Goal: Task Accomplishment & Management: Manage account settings

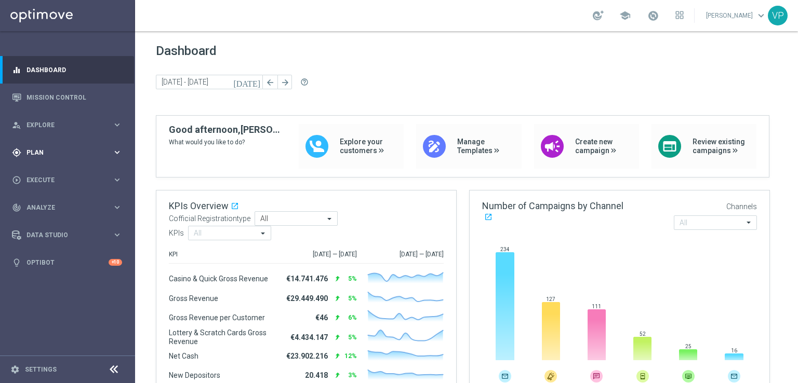
click at [47, 156] on div "gps_fixed Plan" at bounding box center [62, 152] width 100 height 9
click at [56, 171] on link "Target Groups" at bounding box center [67, 174] width 81 height 8
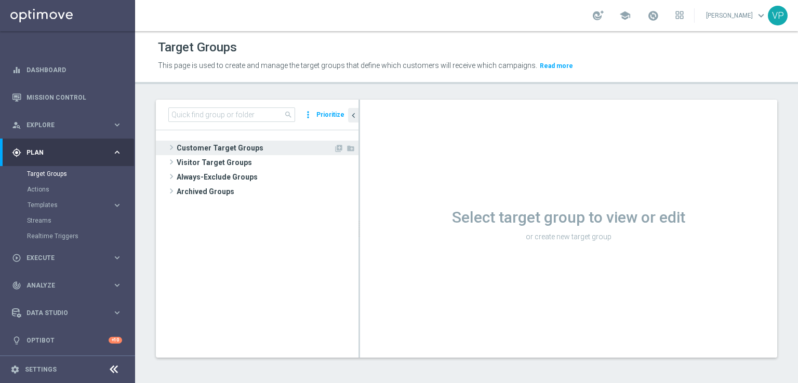
click at [214, 149] on span "Customer Target Groups" at bounding box center [255, 148] width 157 height 15
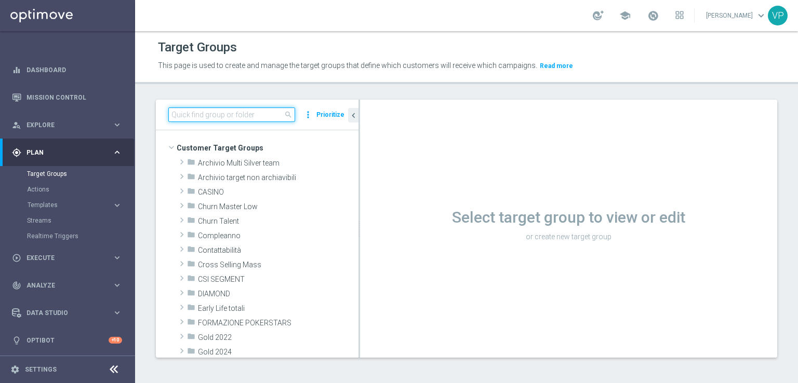
click at [258, 112] on input at bounding box center [231, 115] width 127 height 15
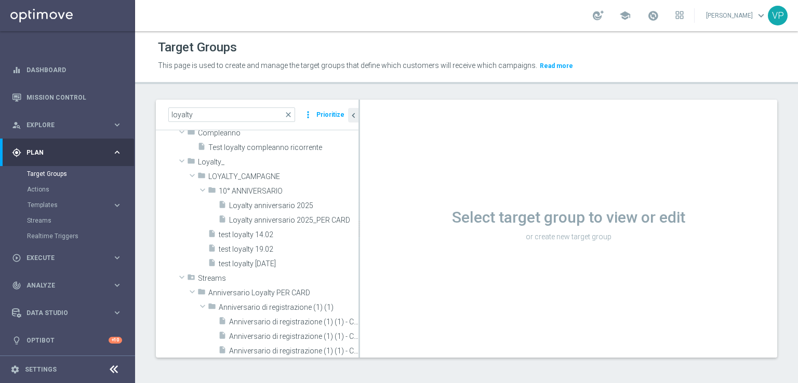
scroll to position [87, 0]
click at [179, 164] on span at bounding box center [182, 162] width 12 height 10
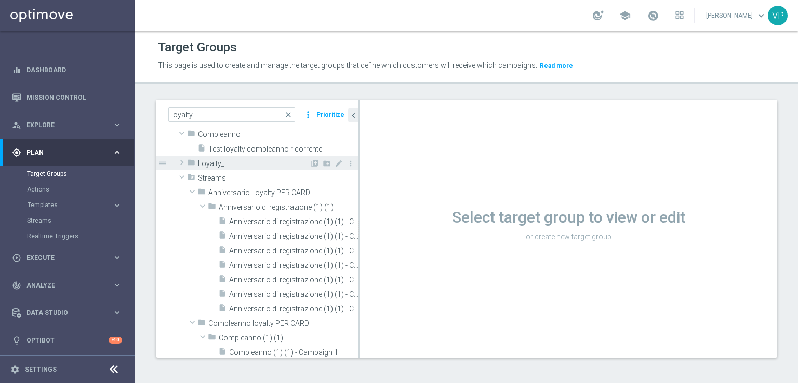
click at [182, 164] on span at bounding box center [182, 162] width 10 height 12
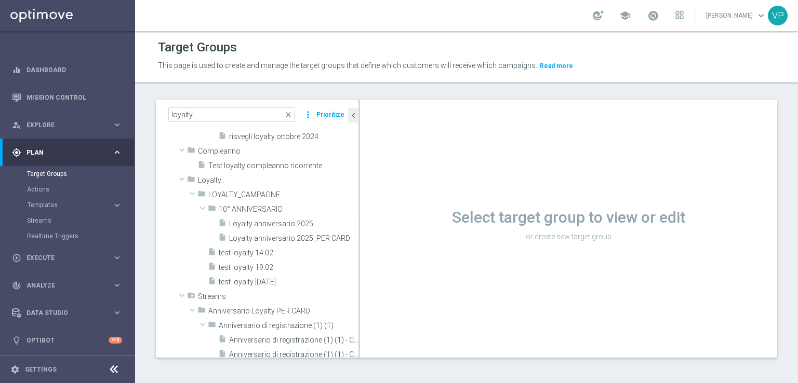
scroll to position [63, 0]
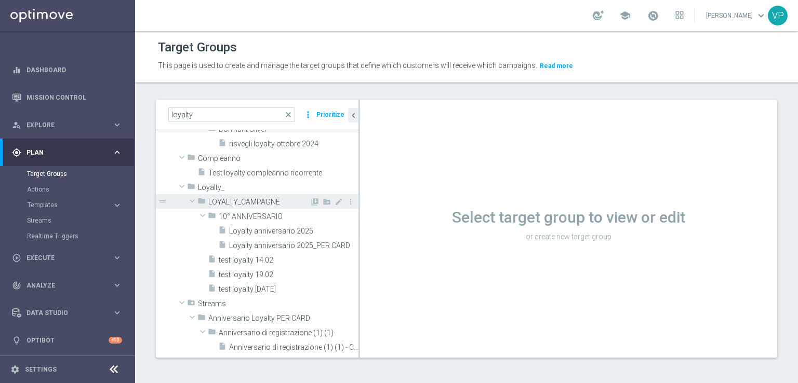
click at [195, 200] on span at bounding box center [192, 201] width 12 height 10
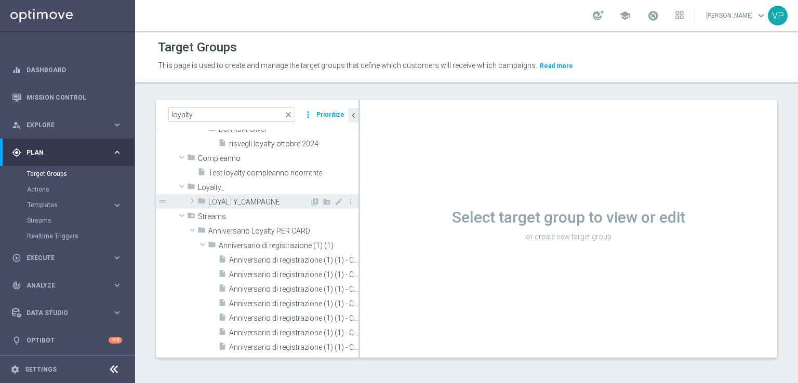
click at [195, 200] on span at bounding box center [192, 201] width 10 height 12
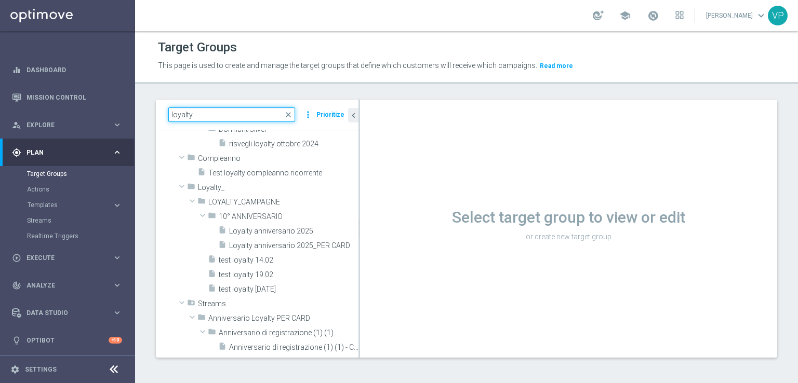
click at [212, 113] on input "loyalty" at bounding box center [231, 115] width 127 height 15
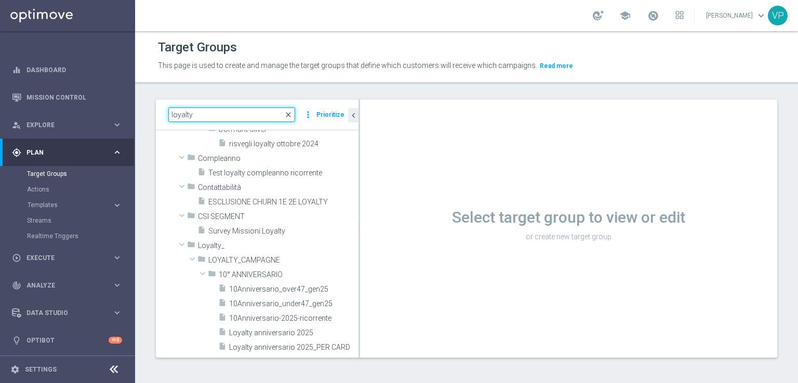
type input "loyalty"
click at [290, 114] on span "close" at bounding box center [288, 115] width 8 height 8
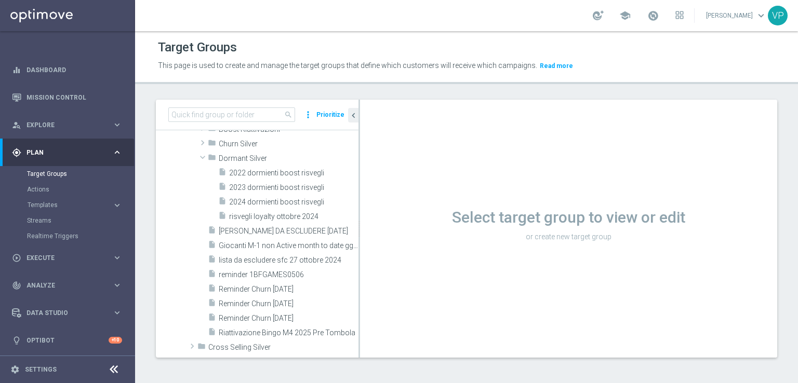
scroll to position [0, 0]
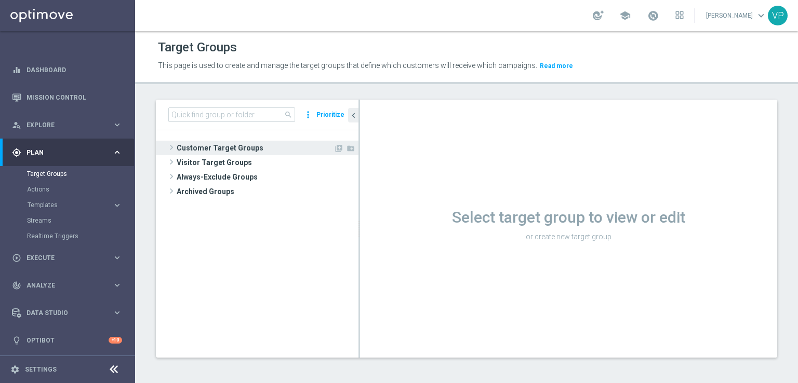
click at [169, 147] on span at bounding box center [171, 147] width 10 height 12
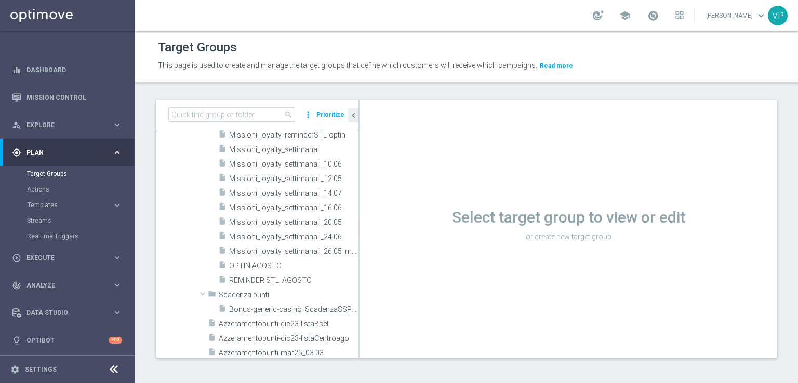
scroll to position [2345, 0]
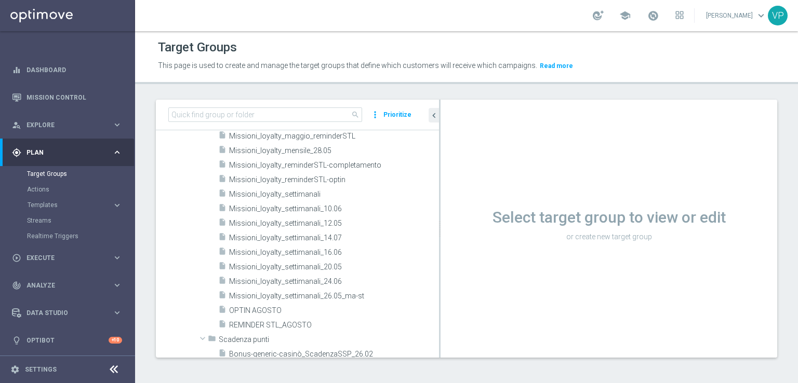
drag, startPoint x: 359, startPoint y: 206, endPoint x: 482, endPoint y: 212, distance: 123.3
click at [482, 212] on as-split "search more_vert Prioritize Customer Target Groups library_add create_new_folder" at bounding box center [466, 229] width 621 height 258
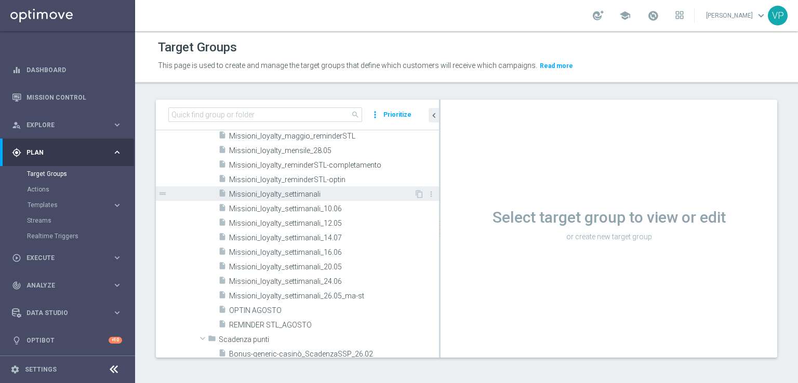
click at [322, 196] on span "Missioni_loyalty_settimanali" at bounding box center [321, 194] width 185 height 9
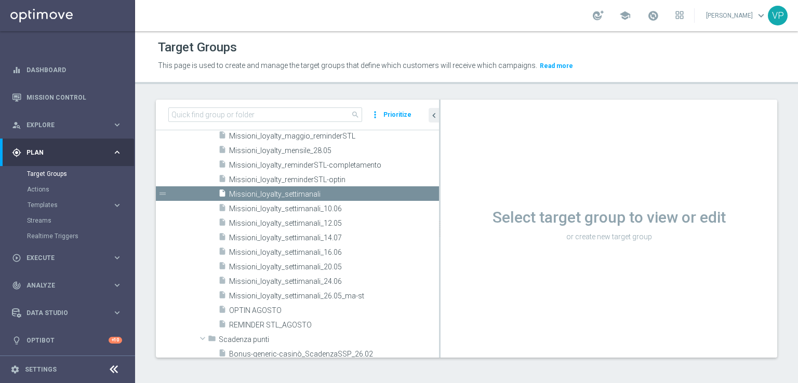
click at [433, 112] on icon "chevron_left" at bounding box center [434, 116] width 10 height 10
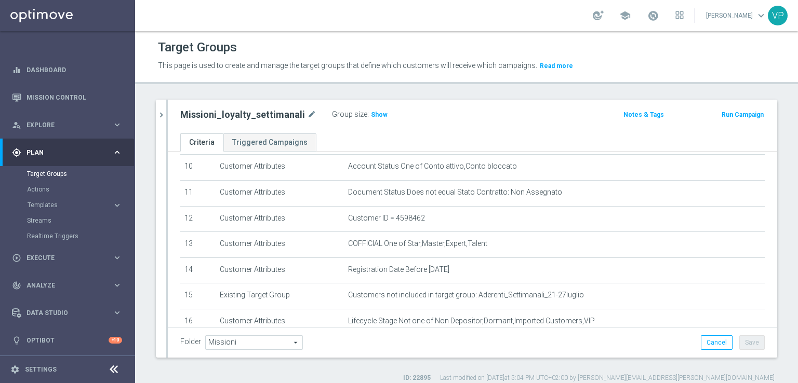
scroll to position [266, 0]
click at [163, 111] on icon "chevron_right" at bounding box center [161, 115] width 10 height 10
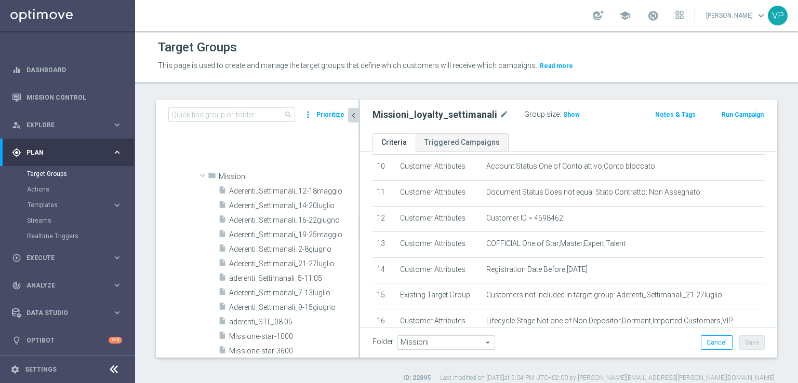
scroll to position [1935, 0]
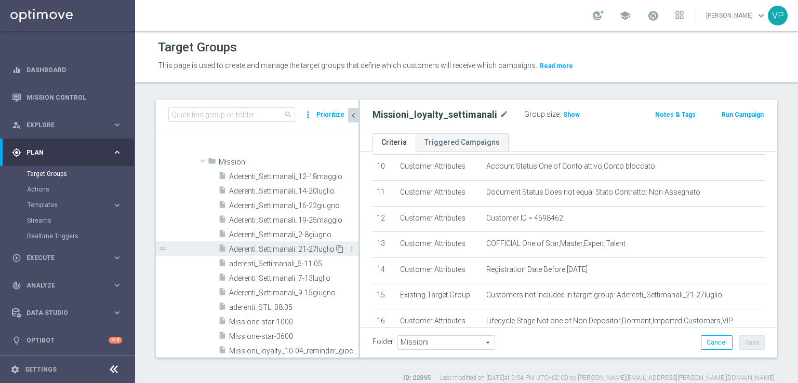
click at [336, 248] on icon "content_copy" at bounding box center [340, 249] width 8 height 8
checkbox input "false"
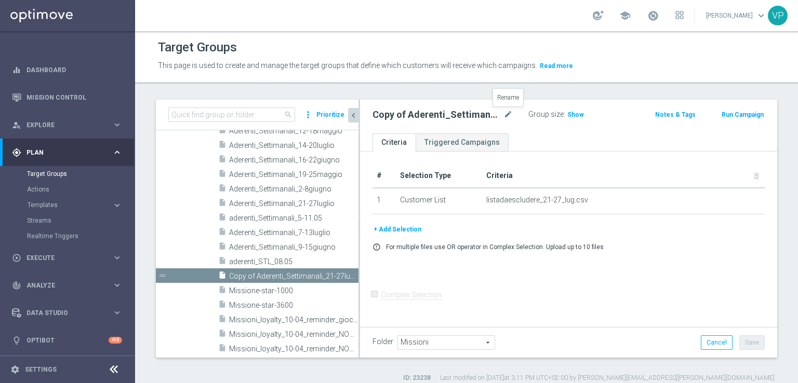
drag, startPoint x: 507, startPoint y: 114, endPoint x: 499, endPoint y: 127, distance: 14.9
click at [499, 127] on div "Copy of Aderenti_Settimanali_21-27luglio mode_edit Group size : Show Notes & Ta…" at bounding box center [568, 117] width 417 height 34
click at [509, 112] on icon "mode_edit" at bounding box center [508, 115] width 9 height 12
click at [399, 114] on input "Copy of Aderenti_Settimanali_21-27luglio" at bounding box center [443, 116] width 140 height 15
click at [451, 115] on input "Aderenti_Settimanali_21-27luglio" at bounding box center [443, 116] width 140 height 15
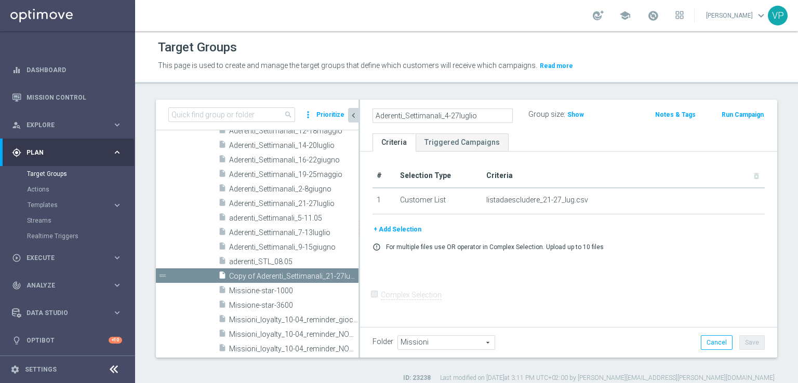
click at [458, 115] on input "Aderenti_Settimanali_4-27luglio" at bounding box center [443, 116] width 140 height 15
click at [445, 115] on input "Aderenti_Settimanali_4-8uglio" at bounding box center [443, 116] width 140 height 15
click at [453, 116] on input "Aderenti_Settimanali_04-8uglio" at bounding box center [443, 116] width 140 height 15
click at [460, 115] on input "Aderenti_Settimanali_04-08uglio" at bounding box center [443, 116] width 140 height 15
click at [475, 118] on input "Aderenti_Settimanali_04-08 uglio" at bounding box center [443, 116] width 140 height 15
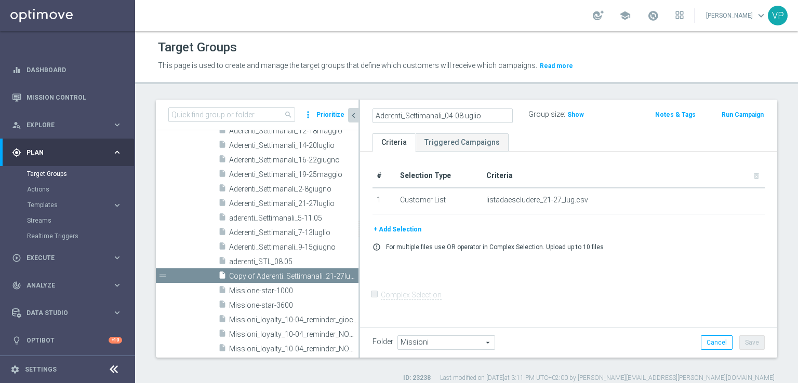
click at [475, 118] on input "Aderenti_Settimanali_04-08 uglio" at bounding box center [443, 116] width 140 height 15
type input "Aderenti_Settimanali_04-08 agosto"
click at [557, 132] on div "Aderenti_Settimanali_04-08 agosto Group size : Show Notes & Tags Run Campaign" at bounding box center [568, 117] width 417 height 34
click at [750, 339] on button "Save" at bounding box center [751, 343] width 25 height 15
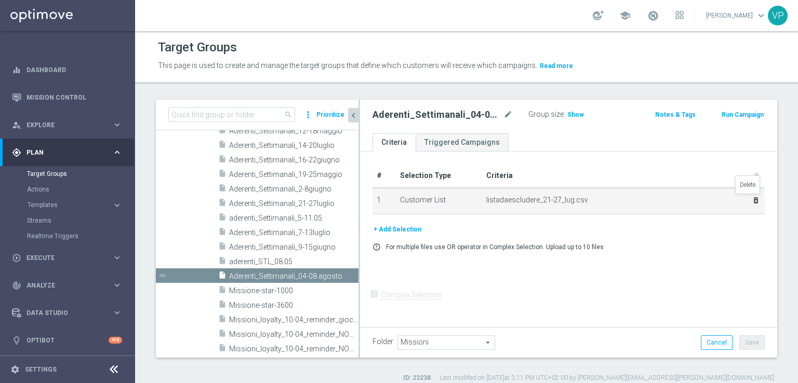
click at [752, 200] on icon "delete_forever" at bounding box center [756, 200] width 8 height 8
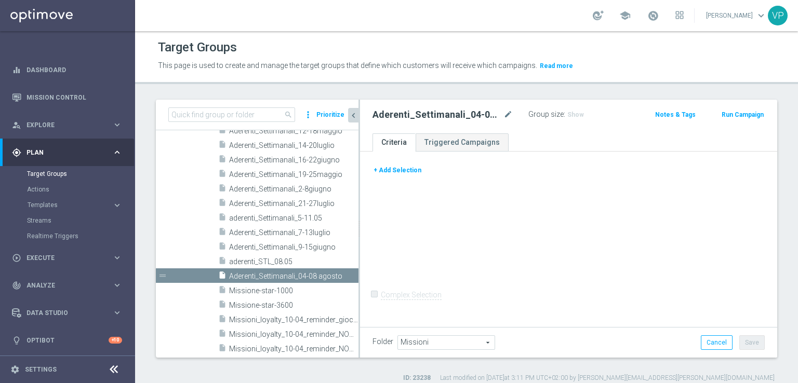
click at [402, 171] on button "+ Add Selection" at bounding box center [398, 170] width 50 height 11
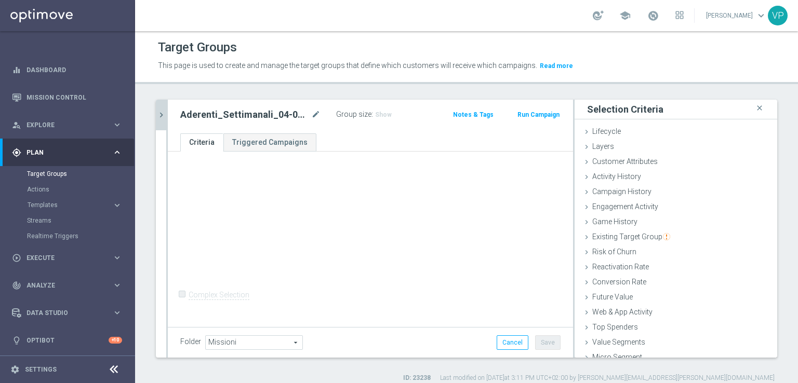
click at [775, 312] on div "search more_vert Prioritize Customer Target Groups library_add create_new_folder" at bounding box center [466, 241] width 663 height 283
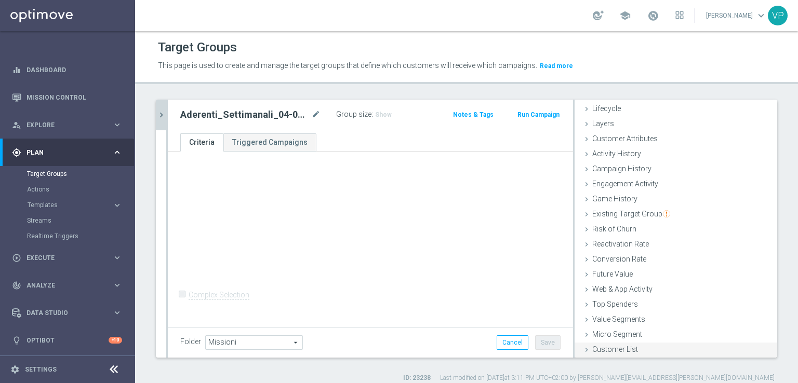
click at [583, 350] on icon at bounding box center [587, 350] width 8 height 8
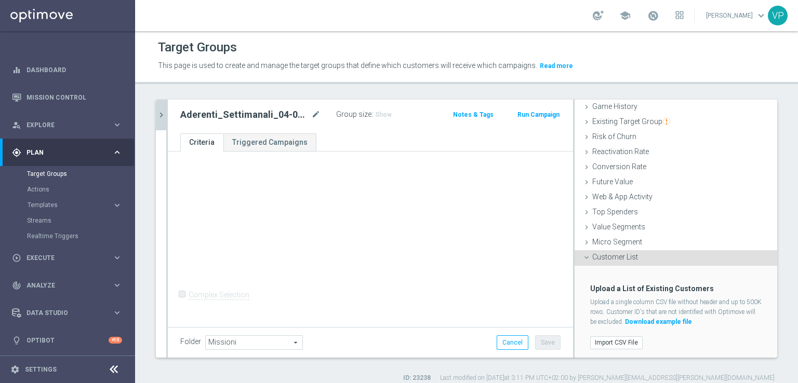
scroll to position [117, 0]
click at [618, 341] on label "Import CSV File" at bounding box center [616, 341] width 52 height 13
click at [0, 0] on input "Import CSV File" at bounding box center [0, 0] width 0 height 0
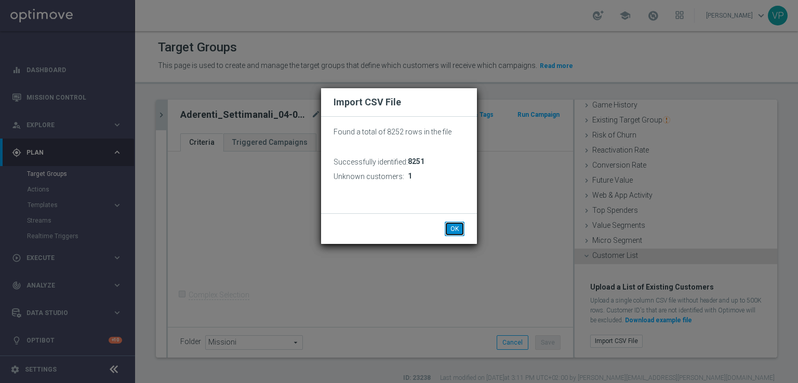
click at [461, 234] on button "OK" at bounding box center [455, 229] width 20 height 15
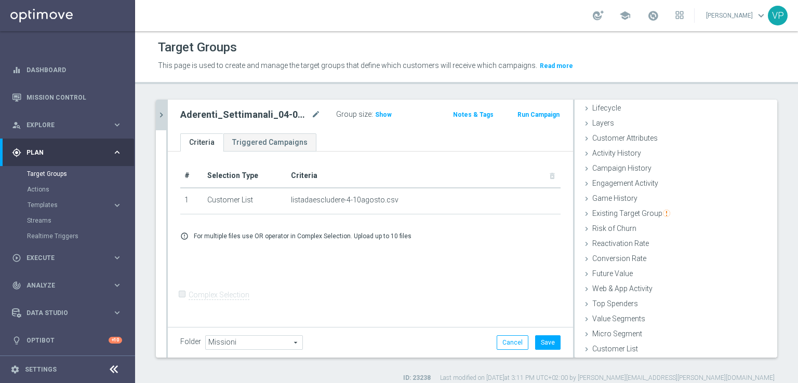
scroll to position [23, 0]
click at [380, 119] on h3 "Show" at bounding box center [383, 114] width 19 height 11
click at [541, 340] on button "Save" at bounding box center [547, 343] width 25 height 15
click at [162, 113] on icon "chevron_right" at bounding box center [161, 115] width 10 height 10
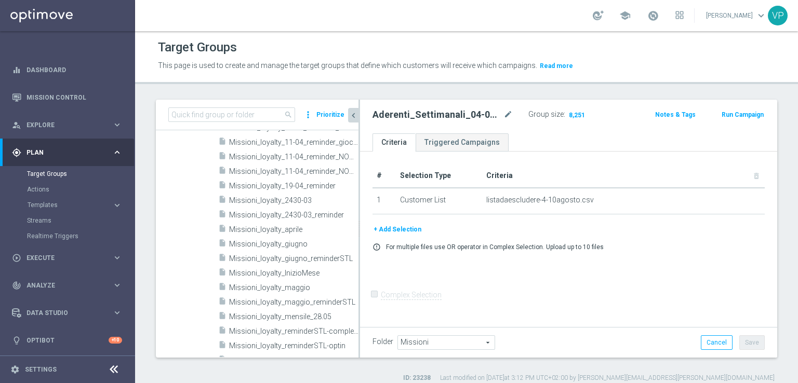
scroll to position [2232, 0]
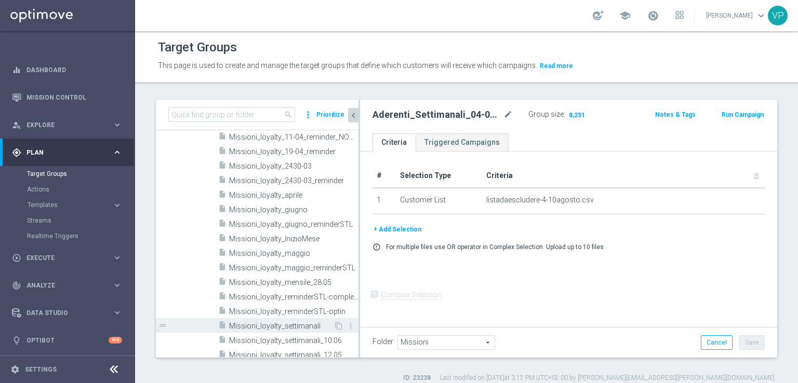
click at [312, 319] on div "insert_drive_file Missioni_loyalty_settimanali" at bounding box center [275, 326] width 115 height 15
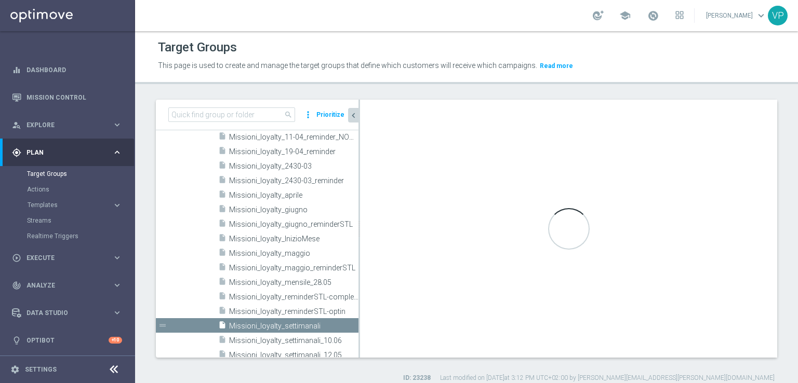
checkbox input "true"
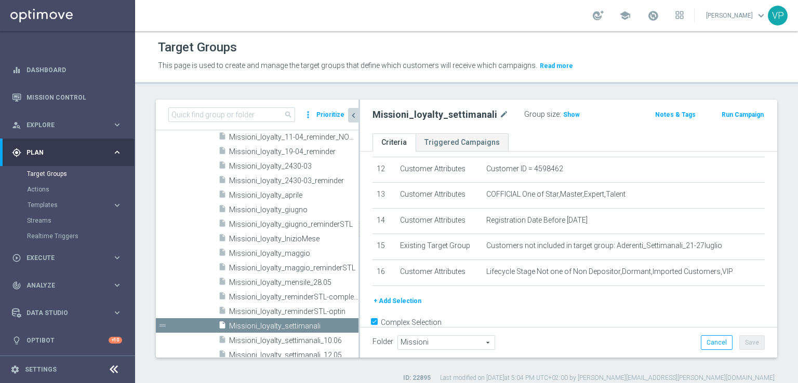
scroll to position [326, 0]
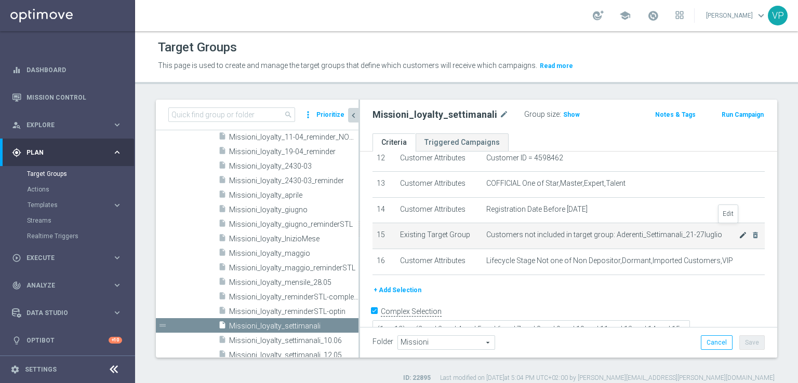
click at [739, 231] on icon "mode_edit" at bounding box center [743, 235] width 8 height 8
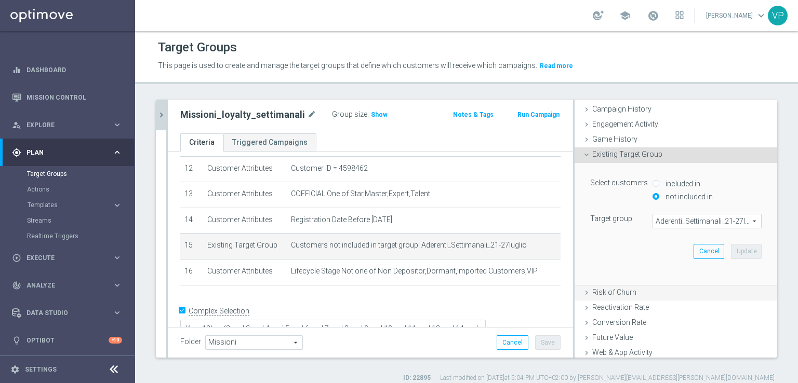
scroll to position [117, 0]
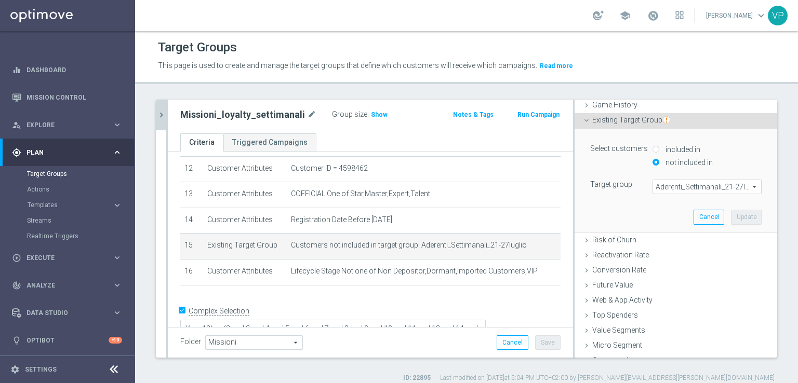
click at [740, 188] on span "Aderenti_Settimanali_21-27luglio" at bounding box center [707, 187] width 108 height 14
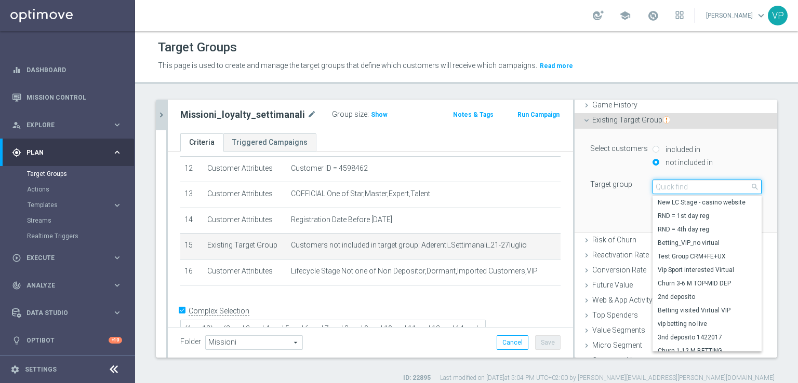
click at [705, 188] on input "search" at bounding box center [707, 187] width 109 height 15
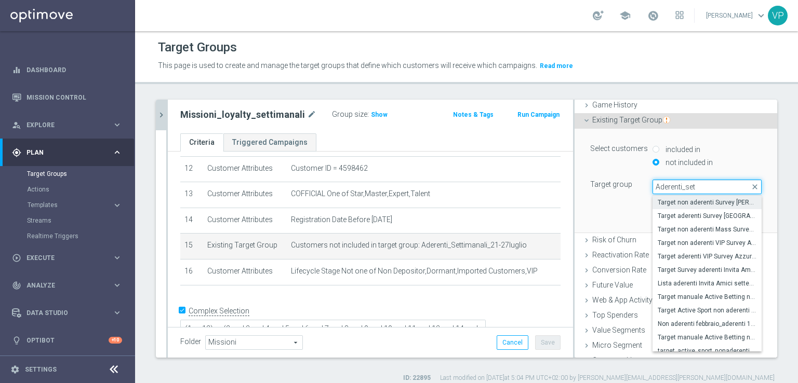
type input "Aderenti_sett"
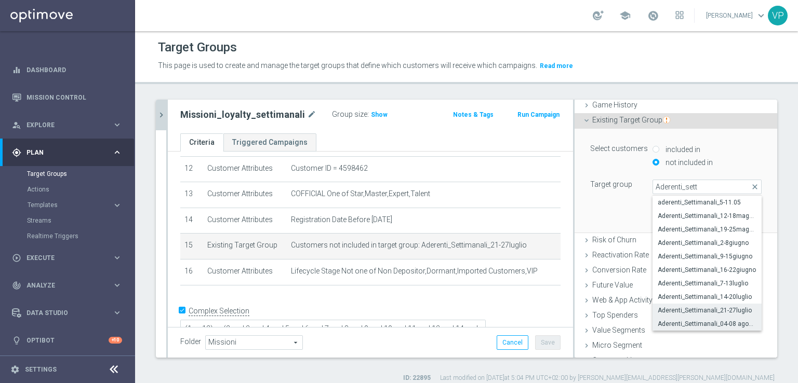
click at [734, 321] on span "Aderenti_Settimanali_04-08 agosto" at bounding box center [707, 324] width 99 height 8
type input "Aderenti_Settimanali_04-08 agosto"
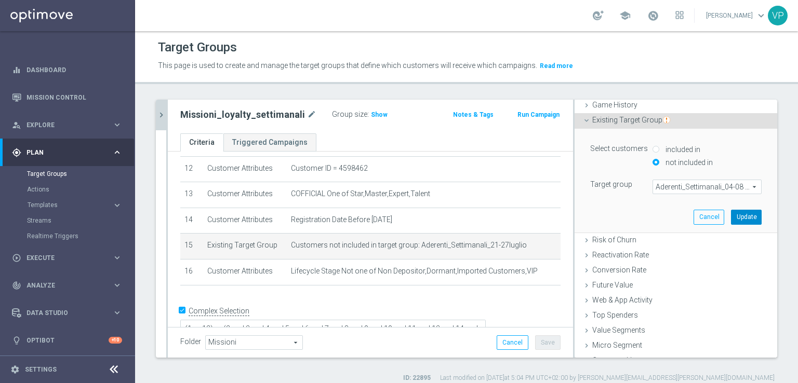
click at [741, 213] on button "Update" at bounding box center [746, 217] width 31 height 15
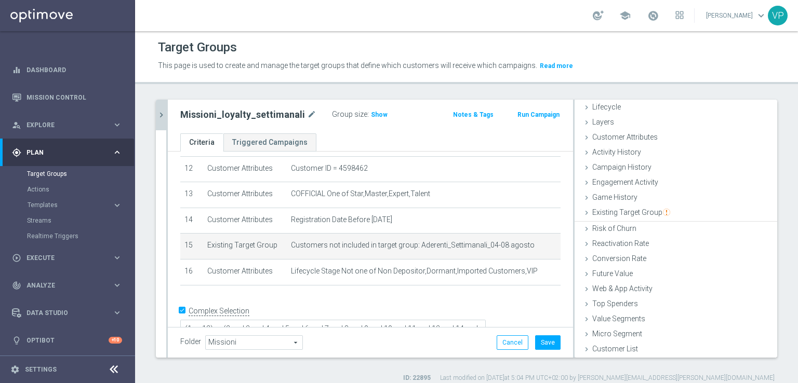
scroll to position [23, 0]
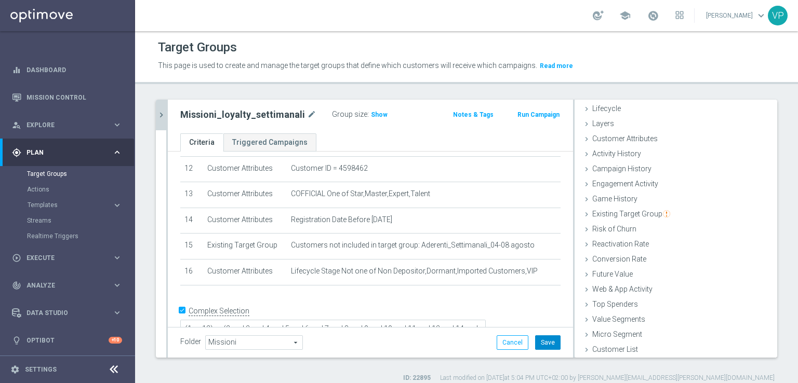
click at [536, 343] on button "Save" at bounding box center [547, 343] width 25 height 15
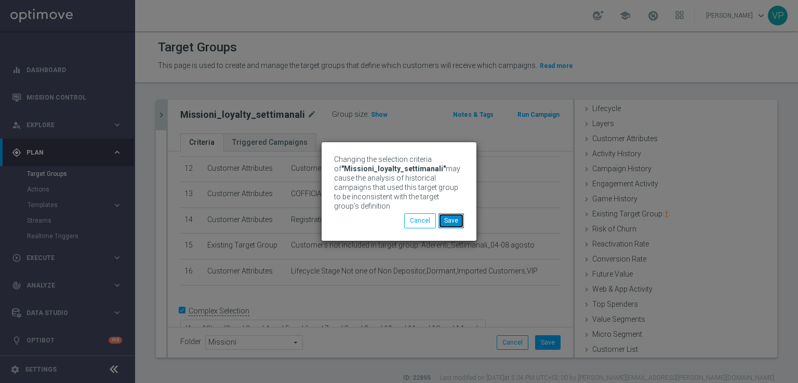
click at [462, 223] on button "Save" at bounding box center [451, 221] width 25 height 15
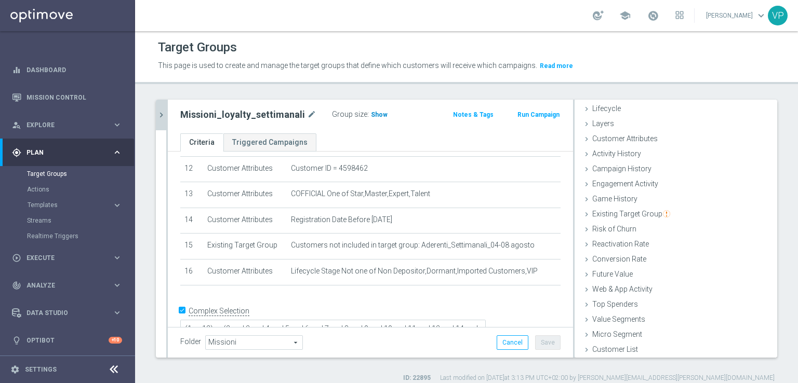
click at [374, 115] on span "Show" at bounding box center [379, 114] width 17 height 7
click at [160, 117] on icon "chevron_right" at bounding box center [161, 115] width 10 height 10
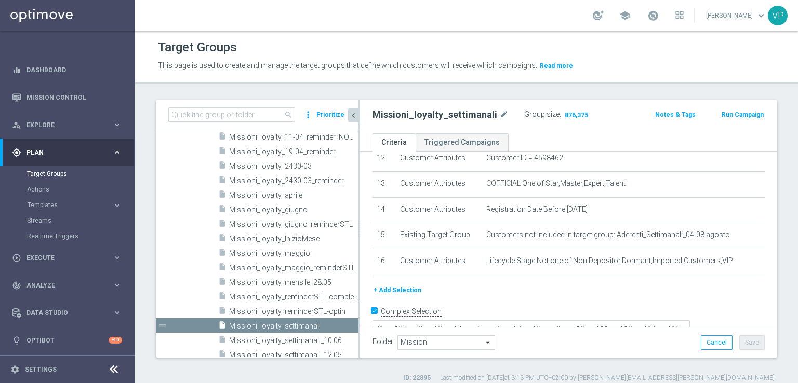
scroll to position [40, 0]
